Goal: Navigation & Orientation: Go to known website

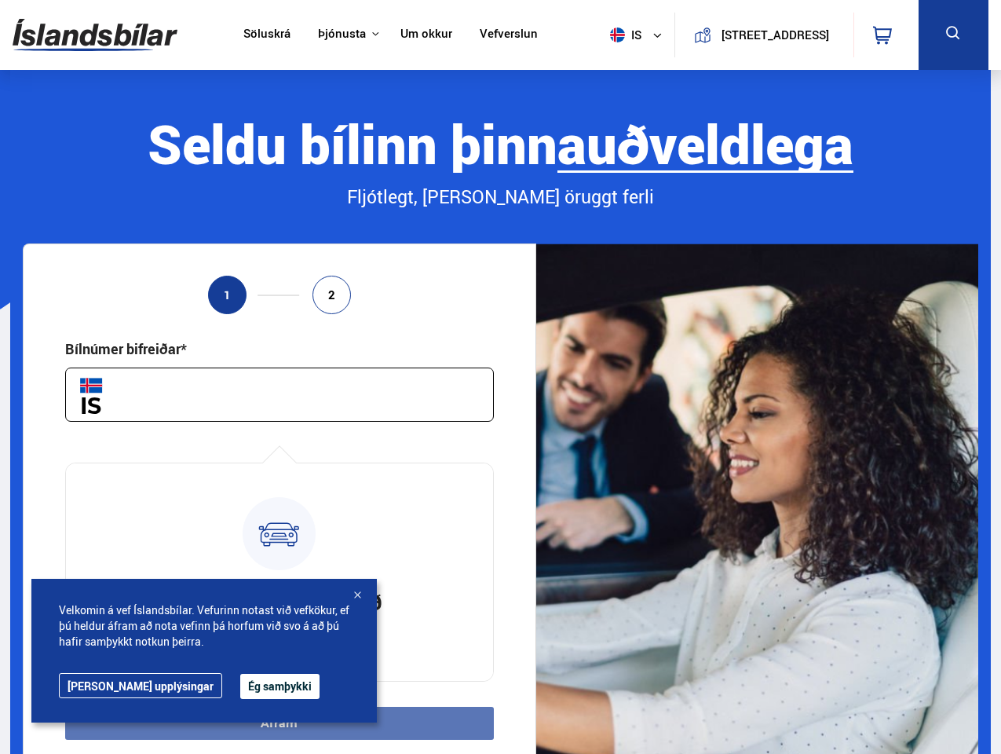
click at [95, 35] on img at bounding box center [95, 34] width 165 height 51
click at [621, 35] on span "is" at bounding box center [623, 34] width 39 height 15
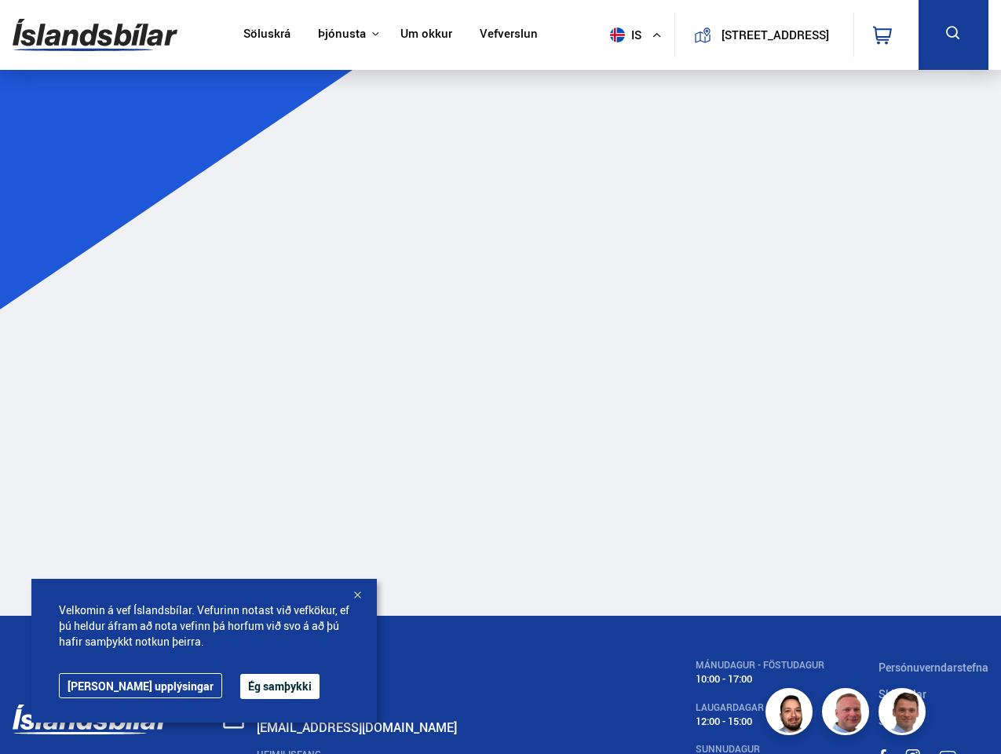
click at [886, 35] on icon at bounding box center [882, 35] width 19 height 19
click at [954, 35] on icon at bounding box center [954, 34] width 20 height 20
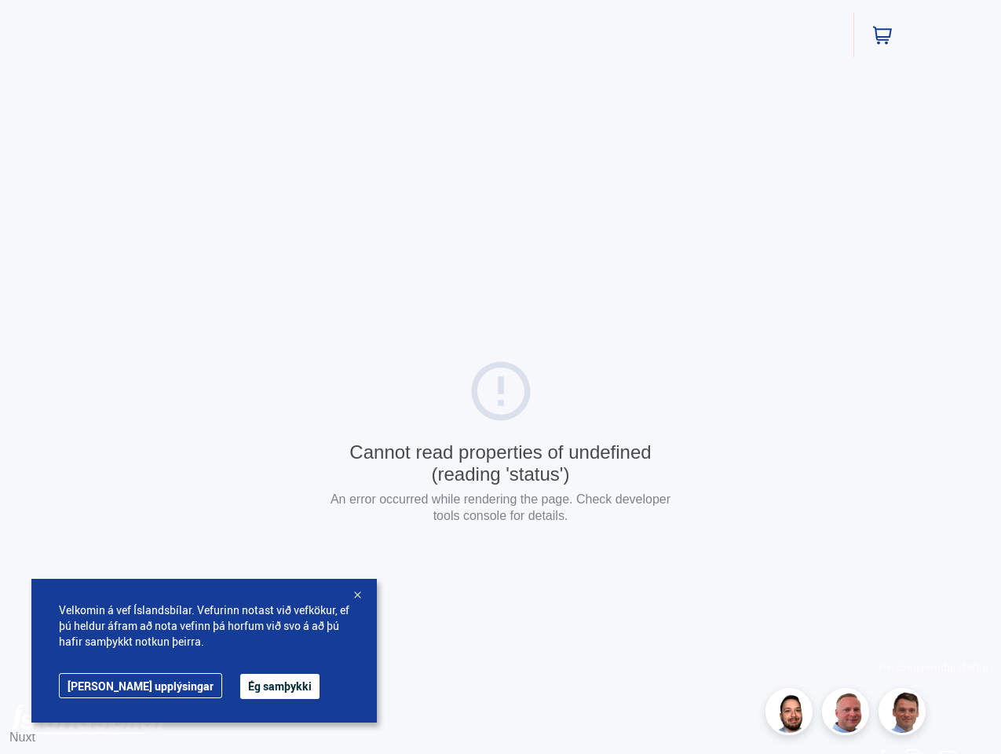
click at [279, 723] on div "Cannot read properties of undefined (reading 'status') An error occurred while …" at bounding box center [500, 444] width 1001 height 888
click at [240, 686] on button "Ég samþykki" at bounding box center [279, 686] width 79 height 25
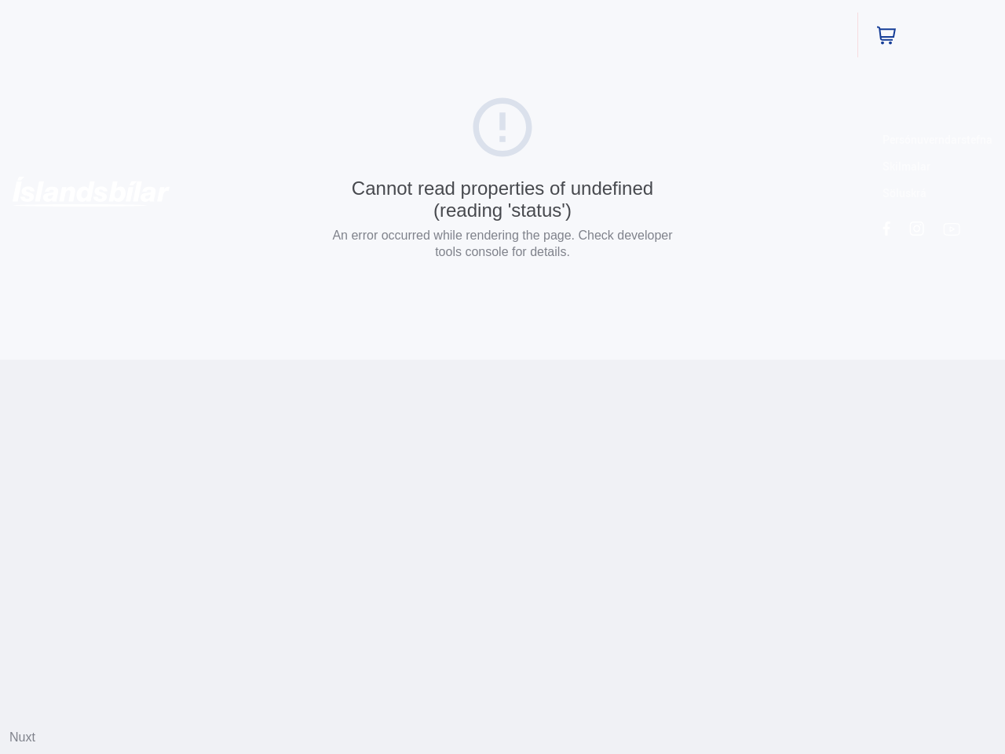
click at [357, 360] on html "Söluskrá Þjónusta Íslandsbílar [DOMAIN_NAME] Íslandsvörn Leiðbeiningar Um okkur…" at bounding box center [502, 180] width 1005 height 360
